Goal: Use online tool/utility: Utilize a website feature to perform a specific function

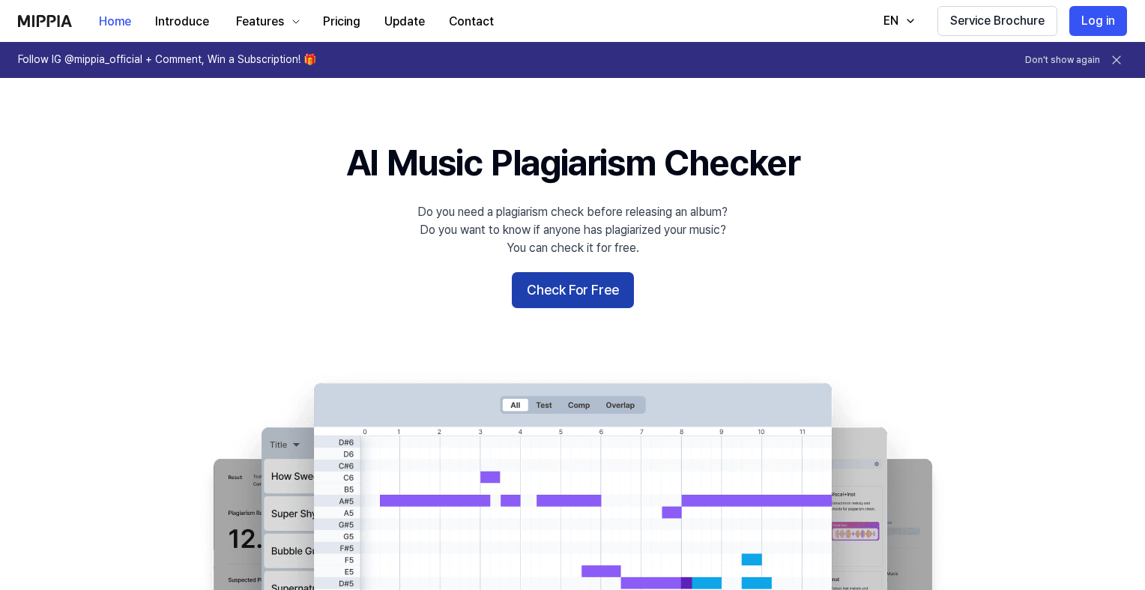
drag, startPoint x: 0, startPoint y: 0, endPoint x: 590, endPoint y: 294, distance: 659.3
click at [590, 294] on button "Check For Free" at bounding box center [573, 290] width 122 height 36
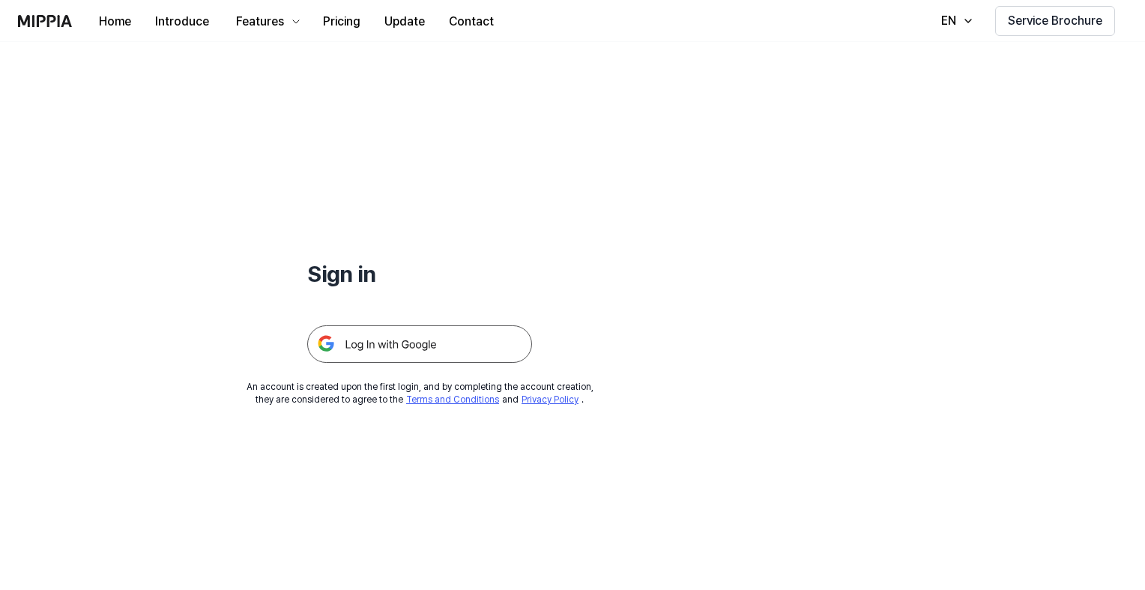
click at [461, 342] on img at bounding box center [419, 343] width 225 height 37
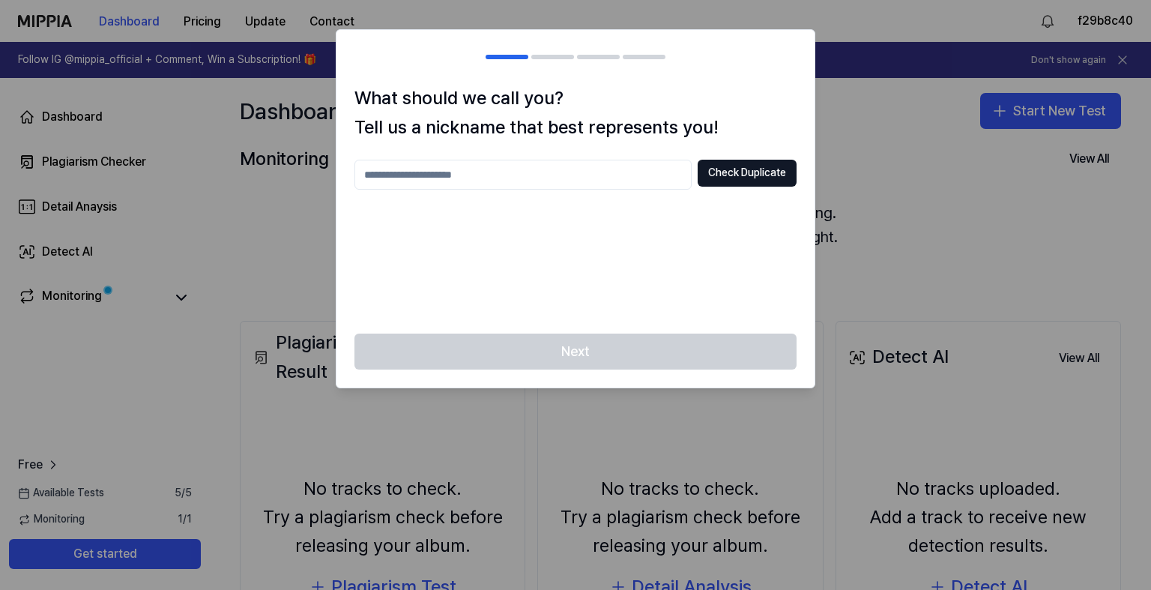
click at [949, 231] on div at bounding box center [575, 295] width 1151 height 590
click at [499, 183] on input "text" at bounding box center [522, 175] width 337 height 30
type input "**********"
click at [725, 168] on button "Check Duplicate" at bounding box center [746, 173] width 99 height 27
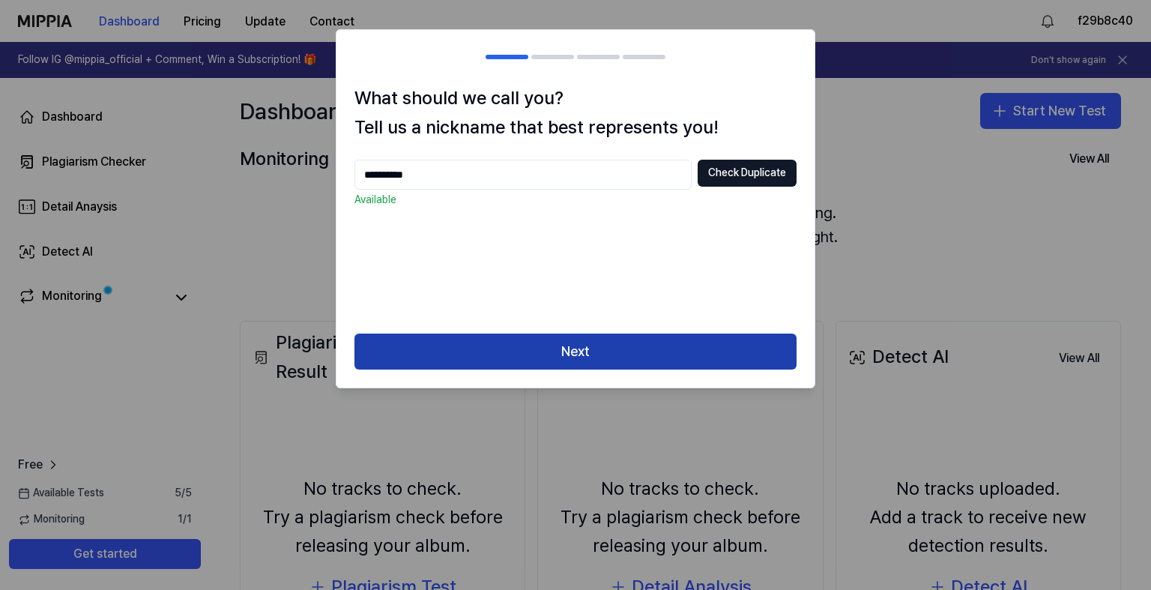
click at [601, 347] on button "Next" at bounding box center [575, 351] width 442 height 36
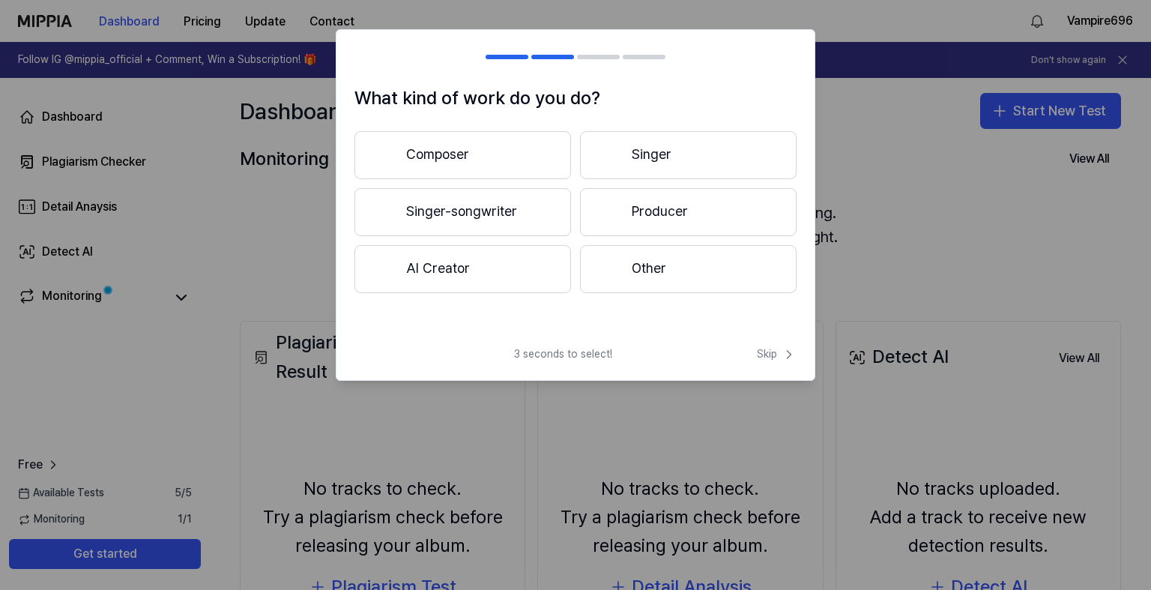
click at [669, 271] on button "Other" at bounding box center [688, 269] width 216 height 48
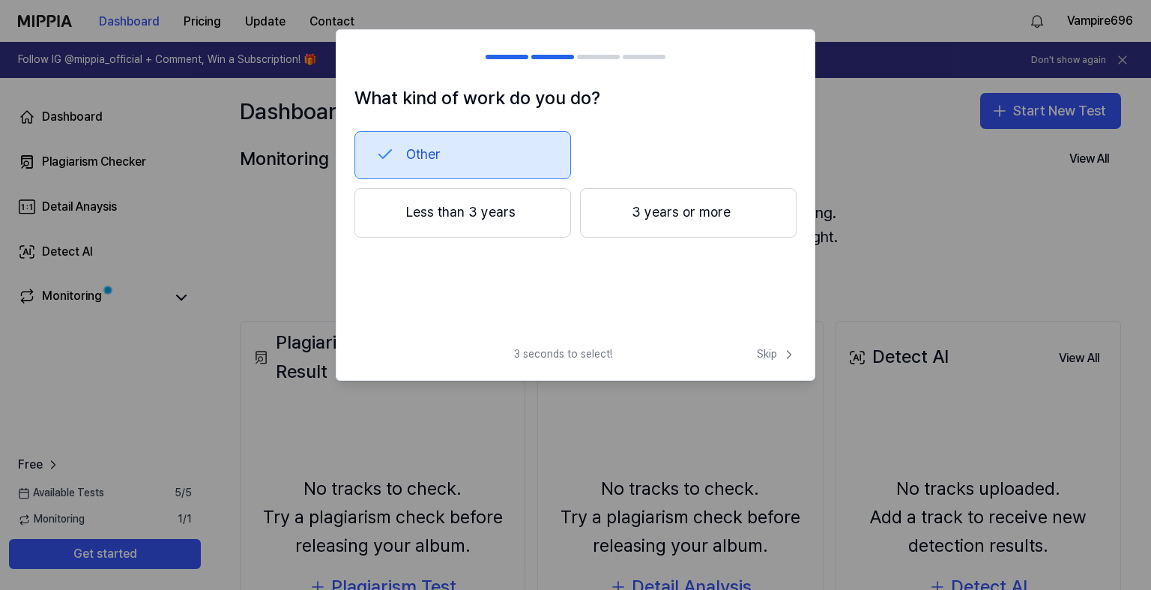
click at [511, 226] on button "Less than 3 years" at bounding box center [462, 212] width 216 height 49
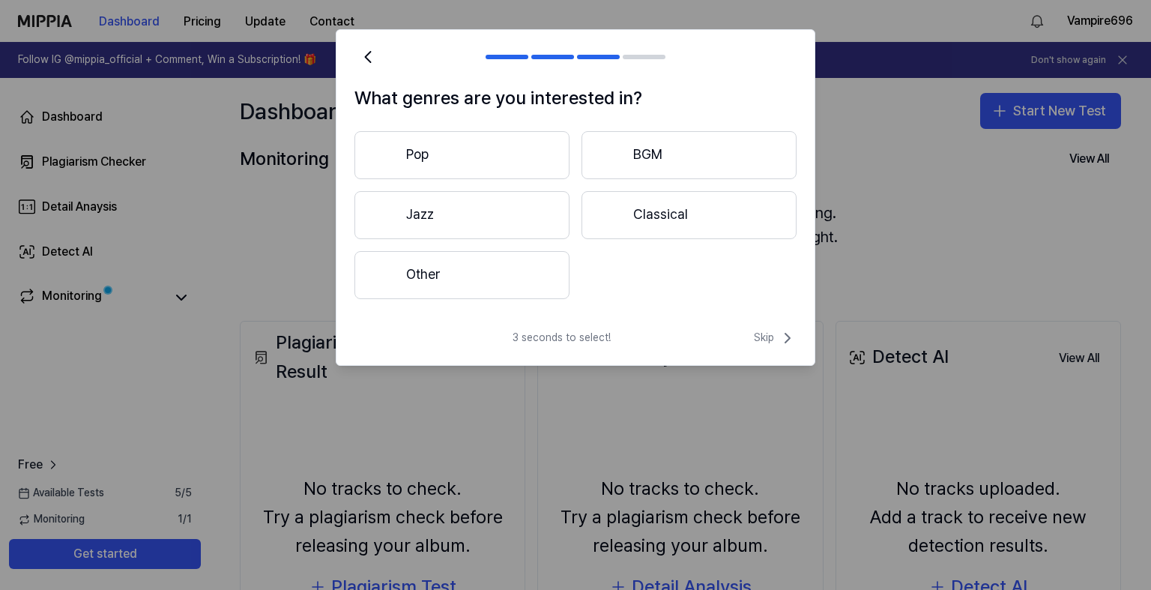
click at [533, 166] on button "Pop" at bounding box center [461, 155] width 215 height 48
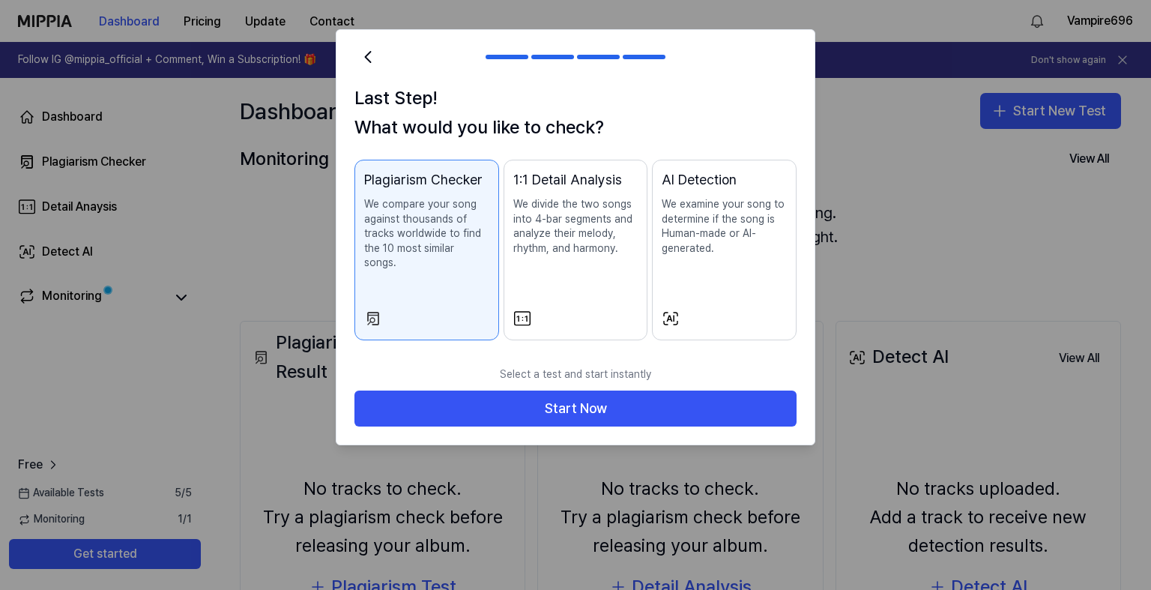
click at [551, 415] on div "Select a test and start instantly Start Now" at bounding box center [575, 401] width 478 height 87
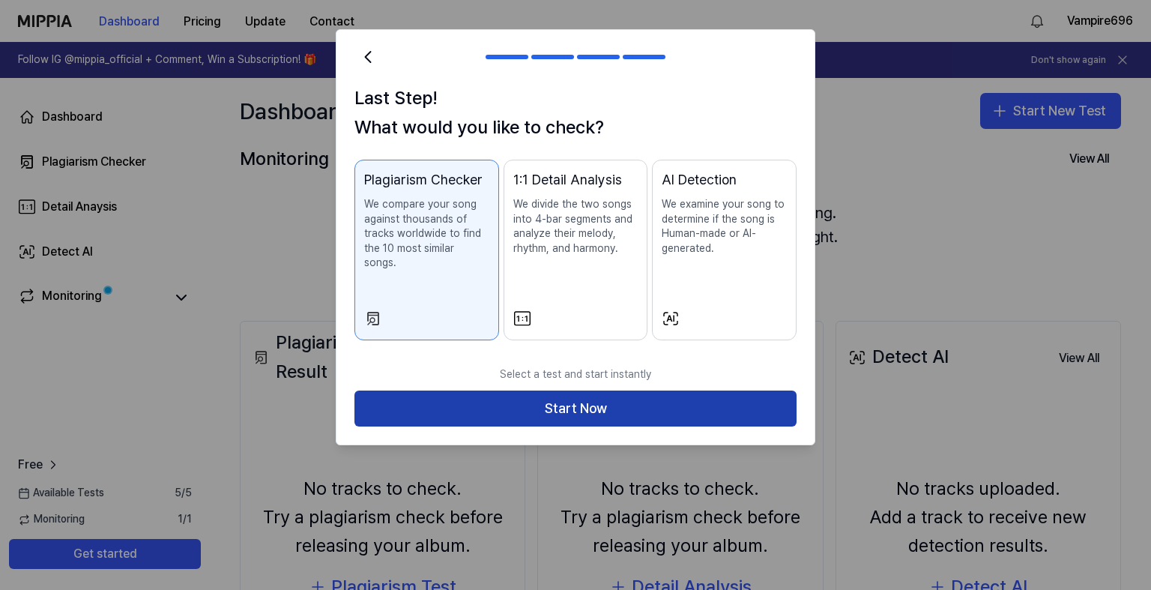
click at [551, 408] on button "Start Now" at bounding box center [575, 408] width 442 height 36
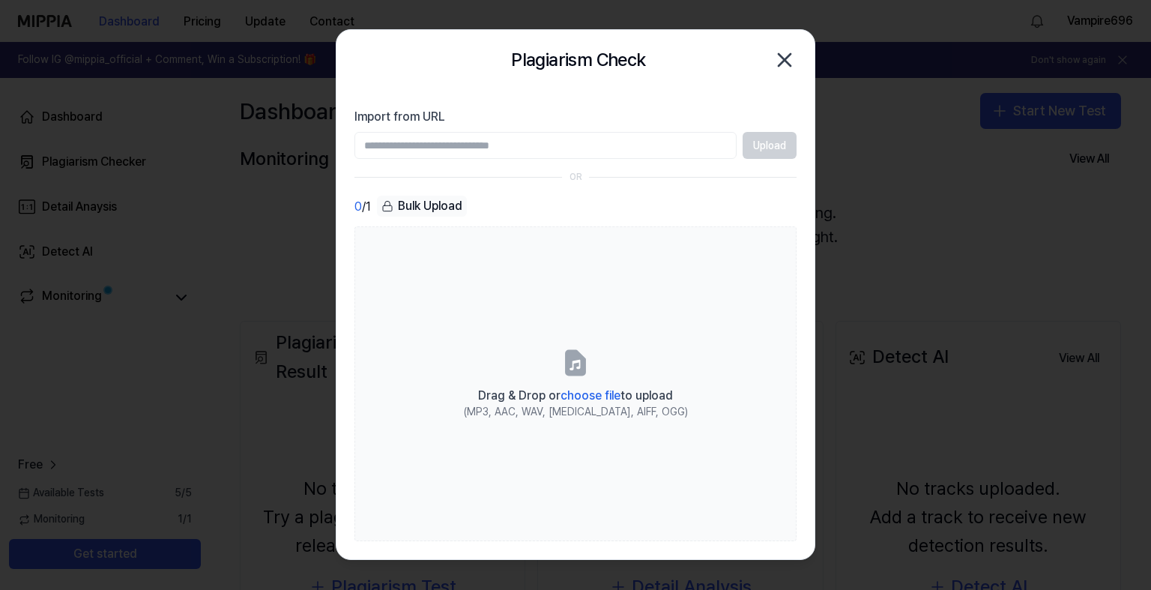
click at [545, 147] on input "Import from URL" at bounding box center [545, 145] width 382 height 27
paste input "**********"
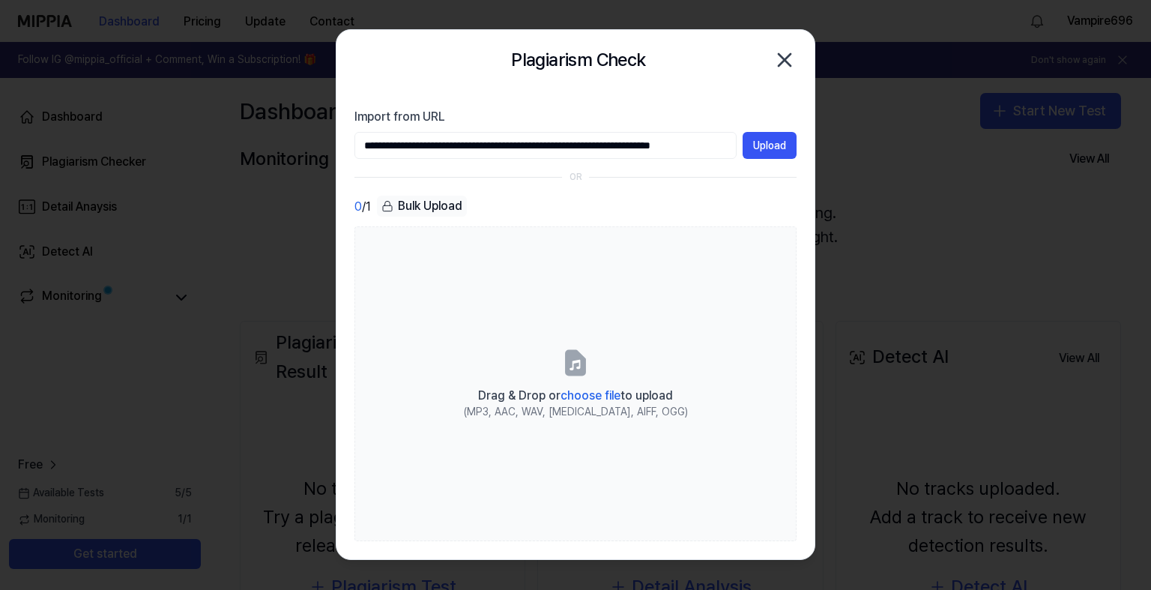
scroll to position [0, 66]
type input "**********"
click at [789, 144] on button "Upload" at bounding box center [769, 145] width 54 height 27
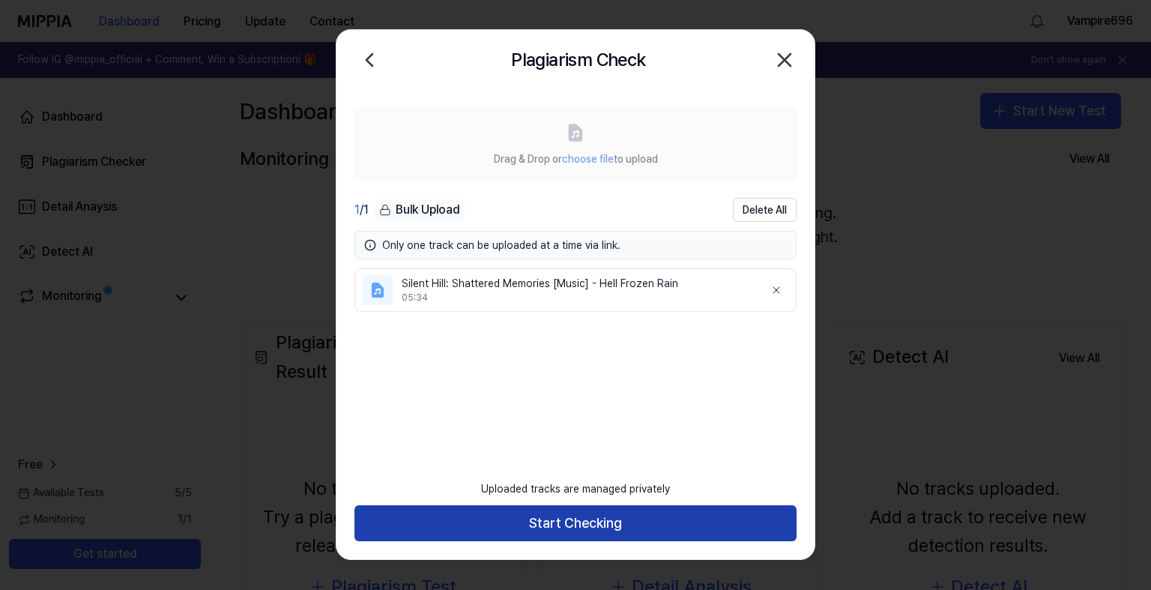
click at [593, 536] on button "Start Checking" at bounding box center [575, 523] width 442 height 36
